Goal: Information Seeking & Learning: Check status

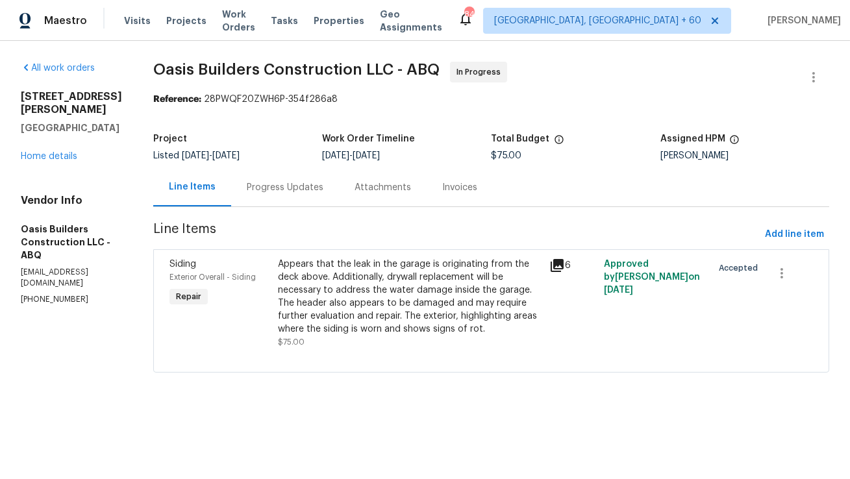
click at [269, 179] on div "Progress Updates" at bounding box center [285, 187] width 108 height 38
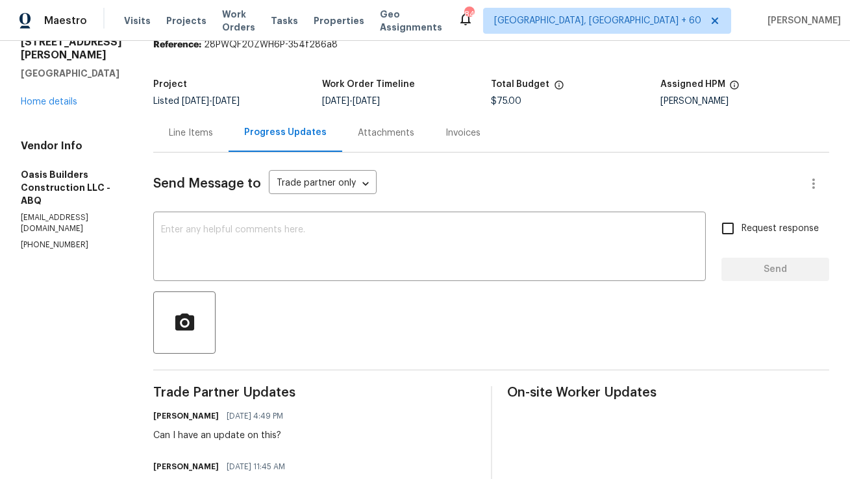
scroll to position [151, 0]
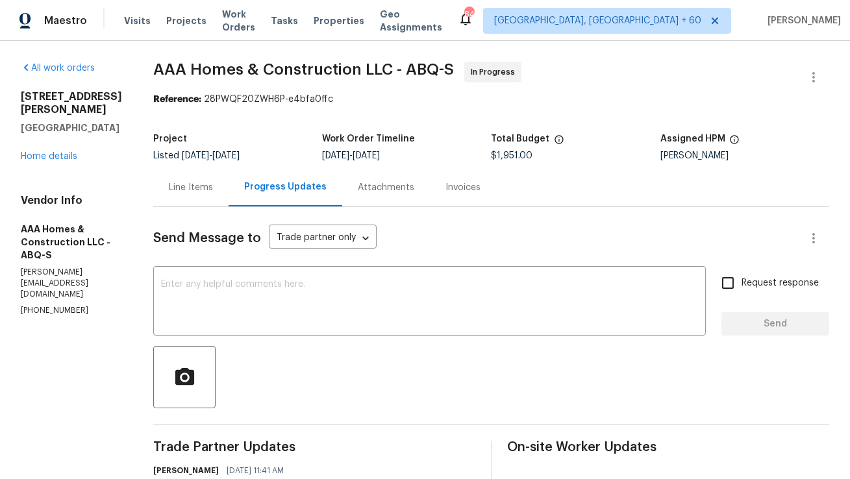
click at [197, 190] on div "Line Items" at bounding box center [191, 187] width 44 height 13
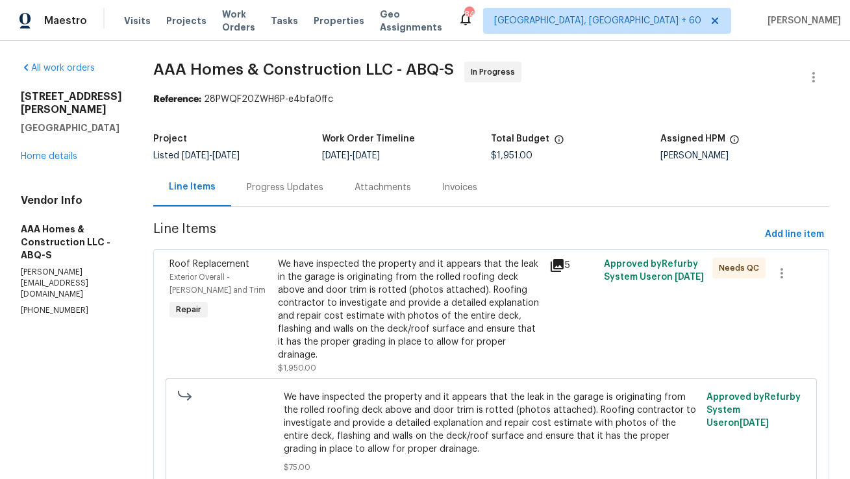
click at [296, 185] on div "Progress Updates" at bounding box center [285, 187] width 77 height 13
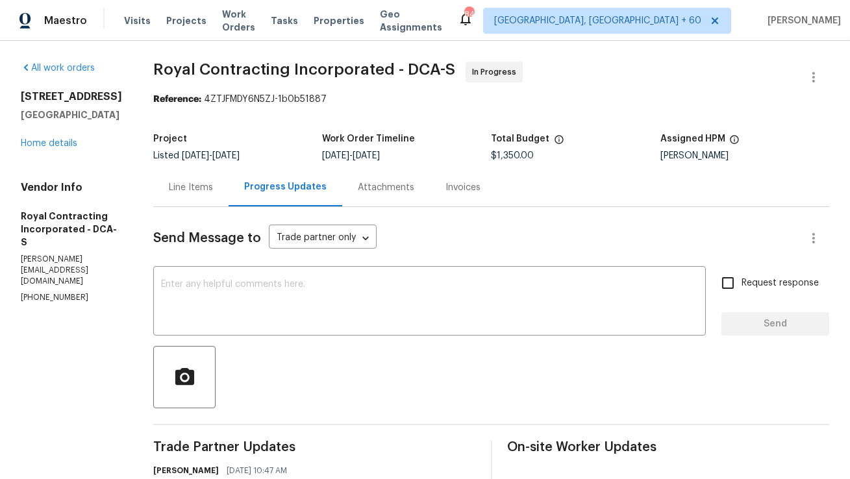
click at [212, 203] on div "Line Items" at bounding box center [190, 187] width 75 height 38
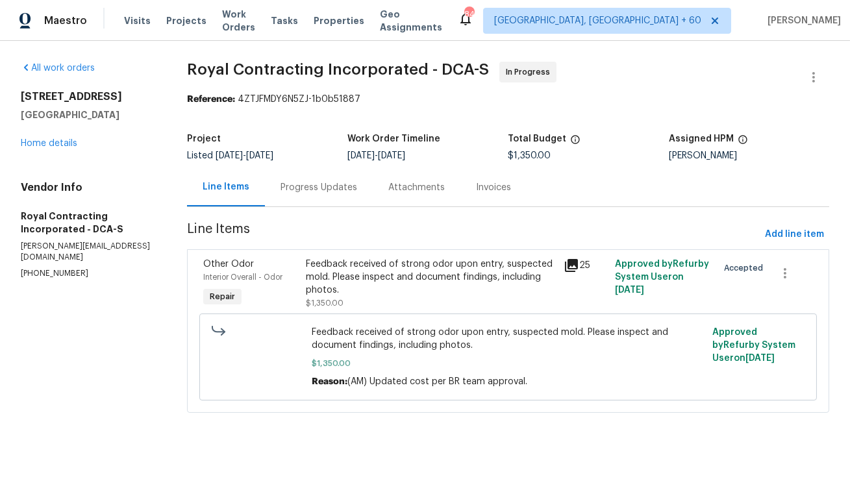
click at [340, 192] on div "Progress Updates" at bounding box center [319, 187] width 77 height 13
